Goal: Navigation & Orientation: Find specific page/section

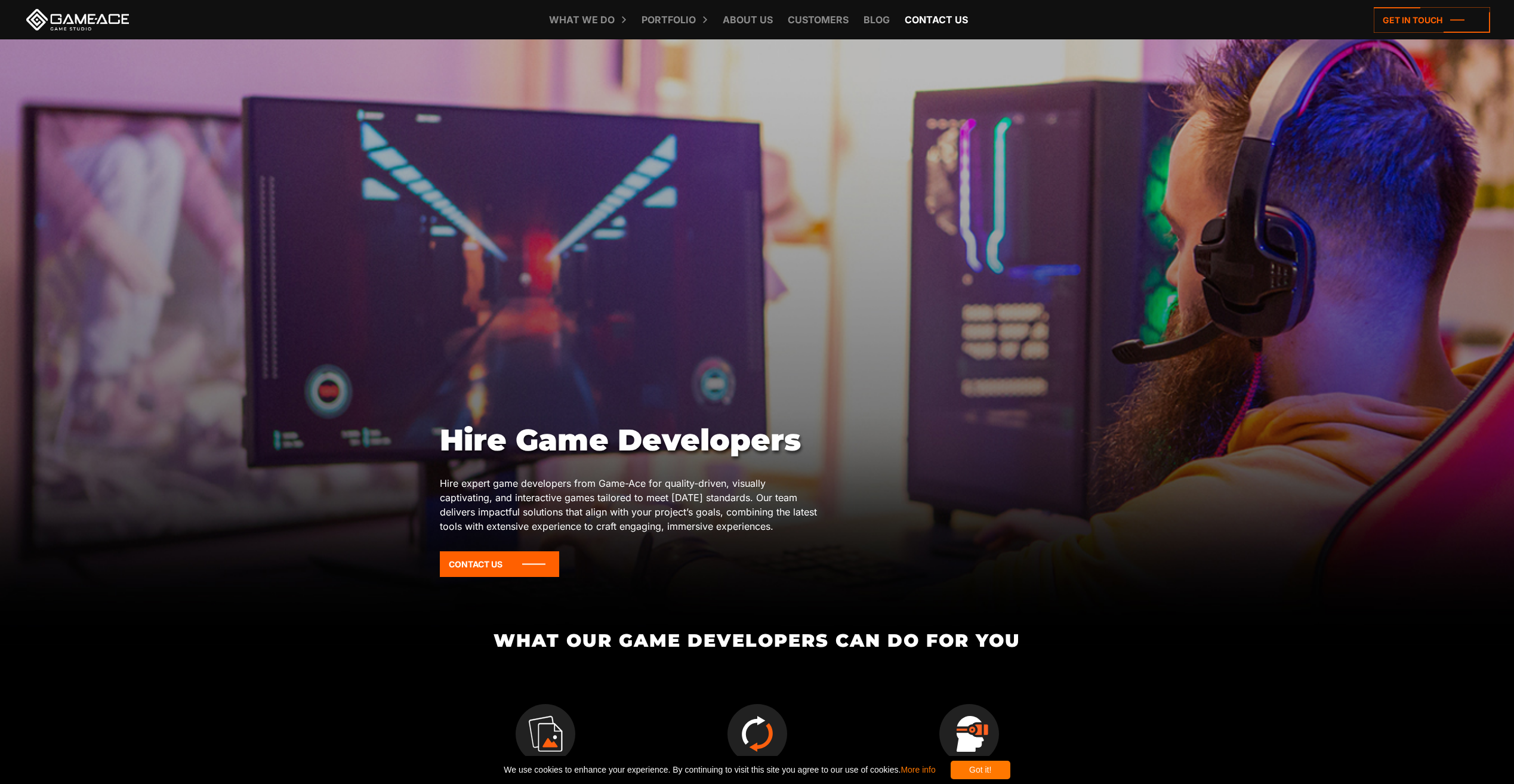
click at [904, 20] on link "Contact us" at bounding box center [936, 20] width 75 height 39
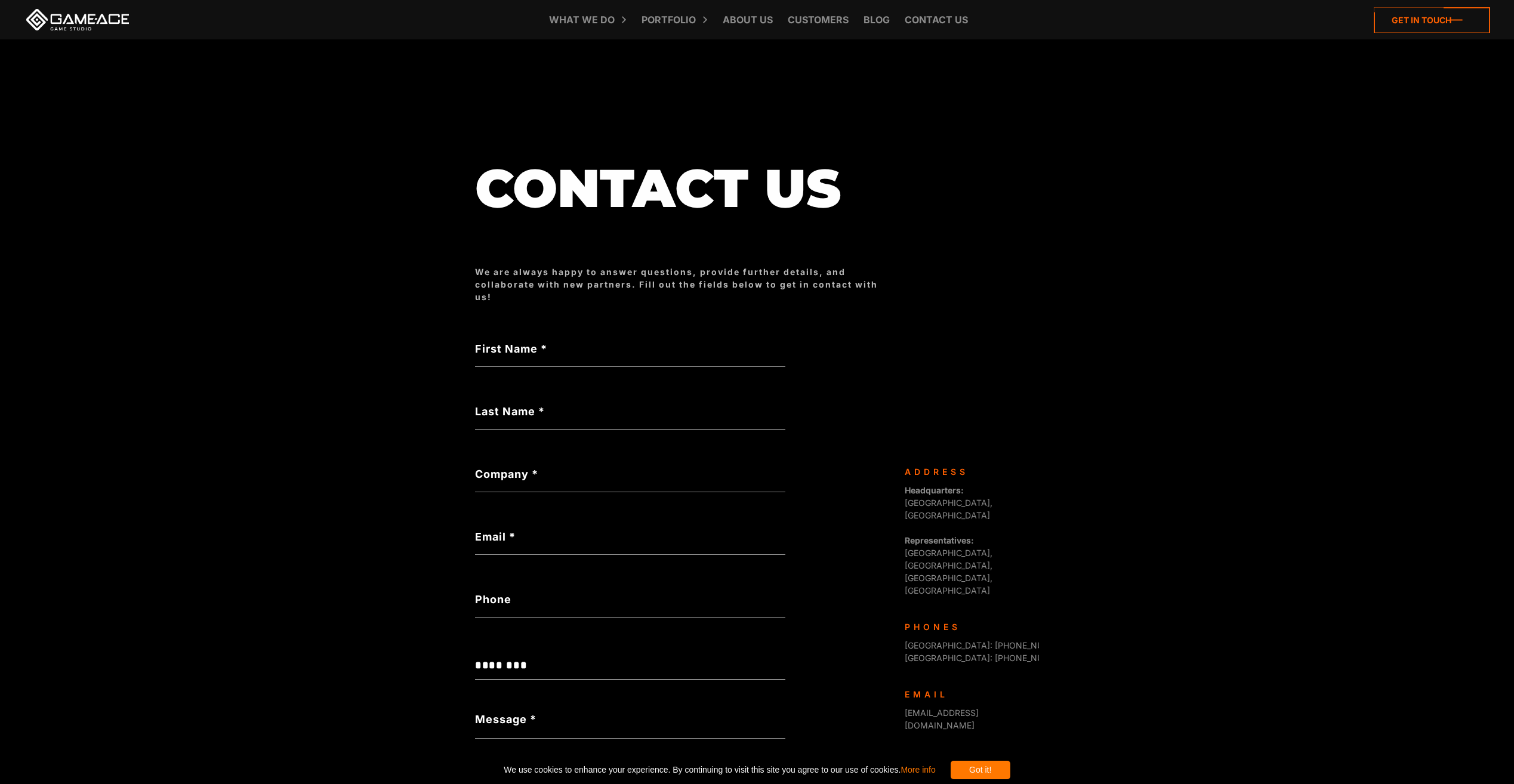
click at [1408, 27] on icon at bounding box center [1431, 20] width 116 height 26
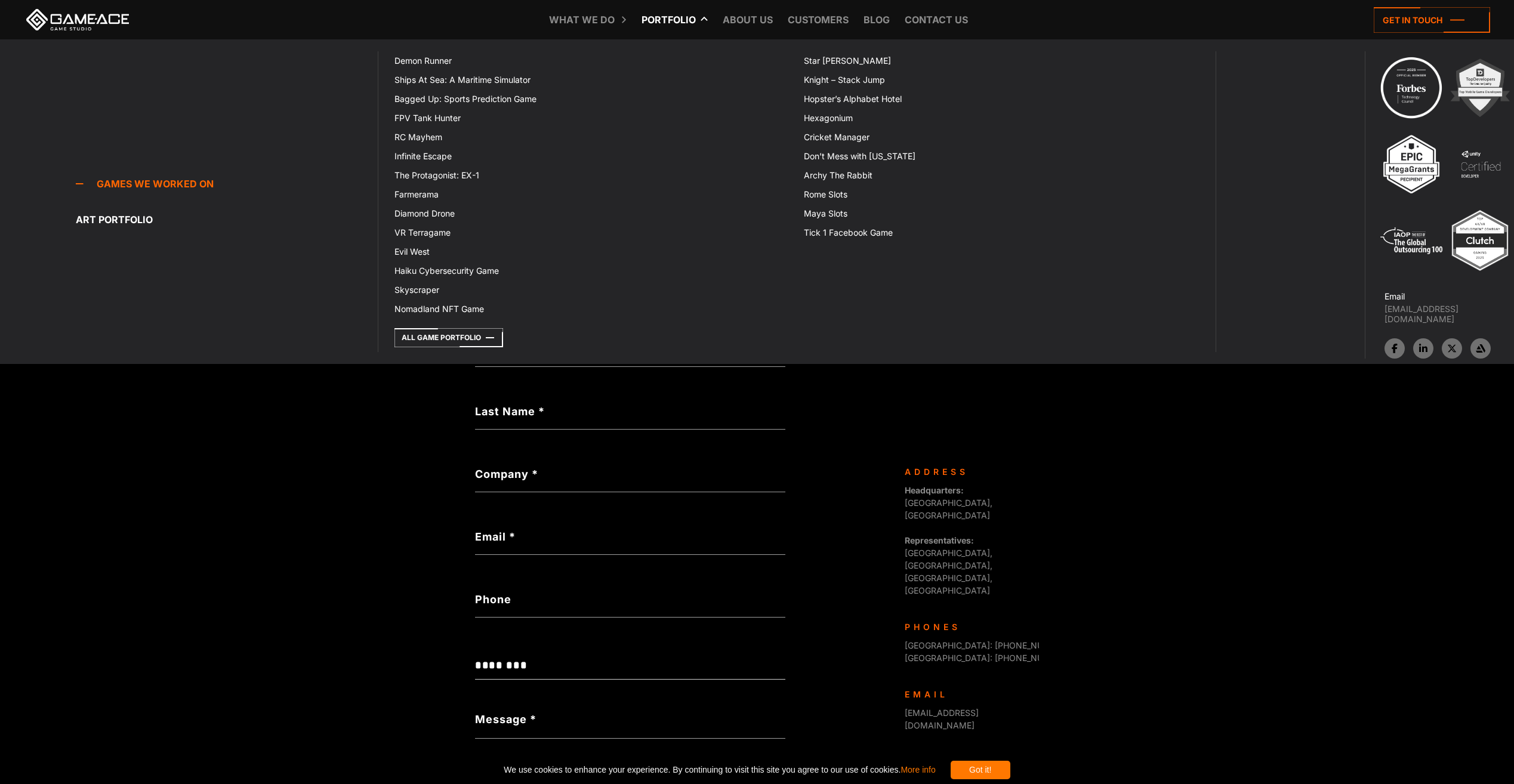
click at [679, 27] on link "Portfolio" at bounding box center [668, 20] width 66 height 39
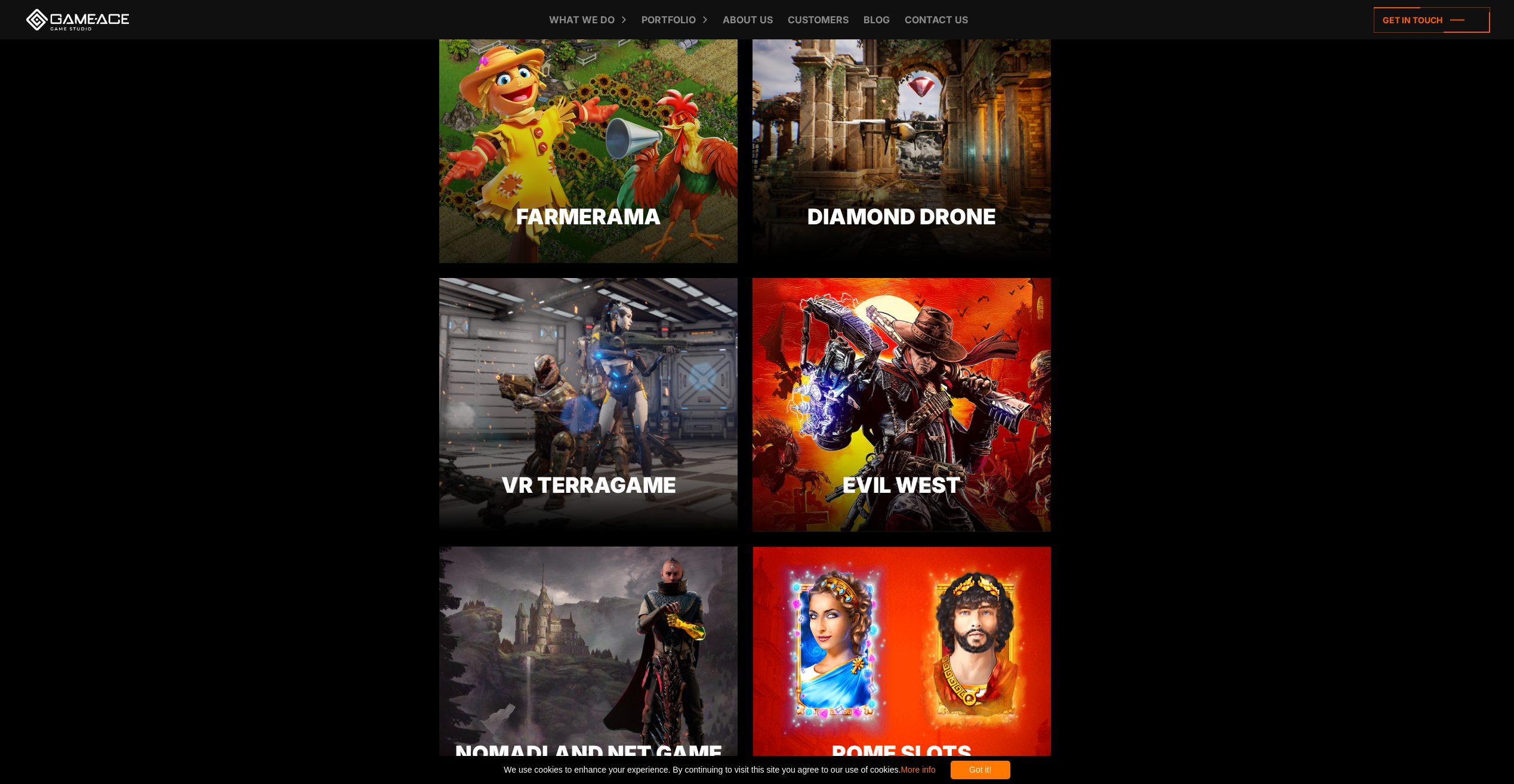
scroll to position [1670, 0]
